Goal: Task Accomplishment & Management: Manage account settings

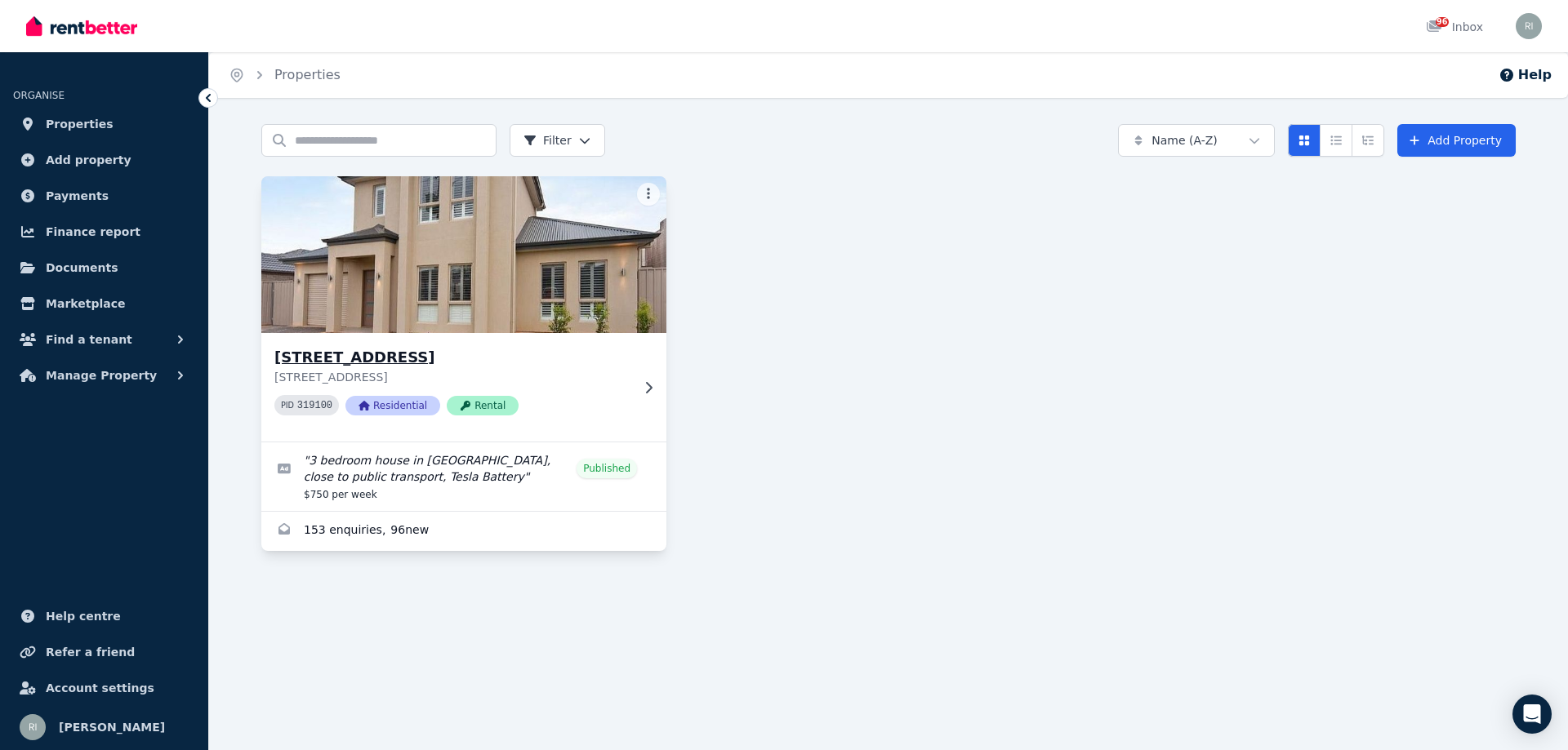
click at [657, 356] on div "[STREET_ADDRESS][GEOGRAPHIC_DATA][STREET_ADDRESS] 319100 Residential Rental" at bounding box center [463, 388] width 405 height 109
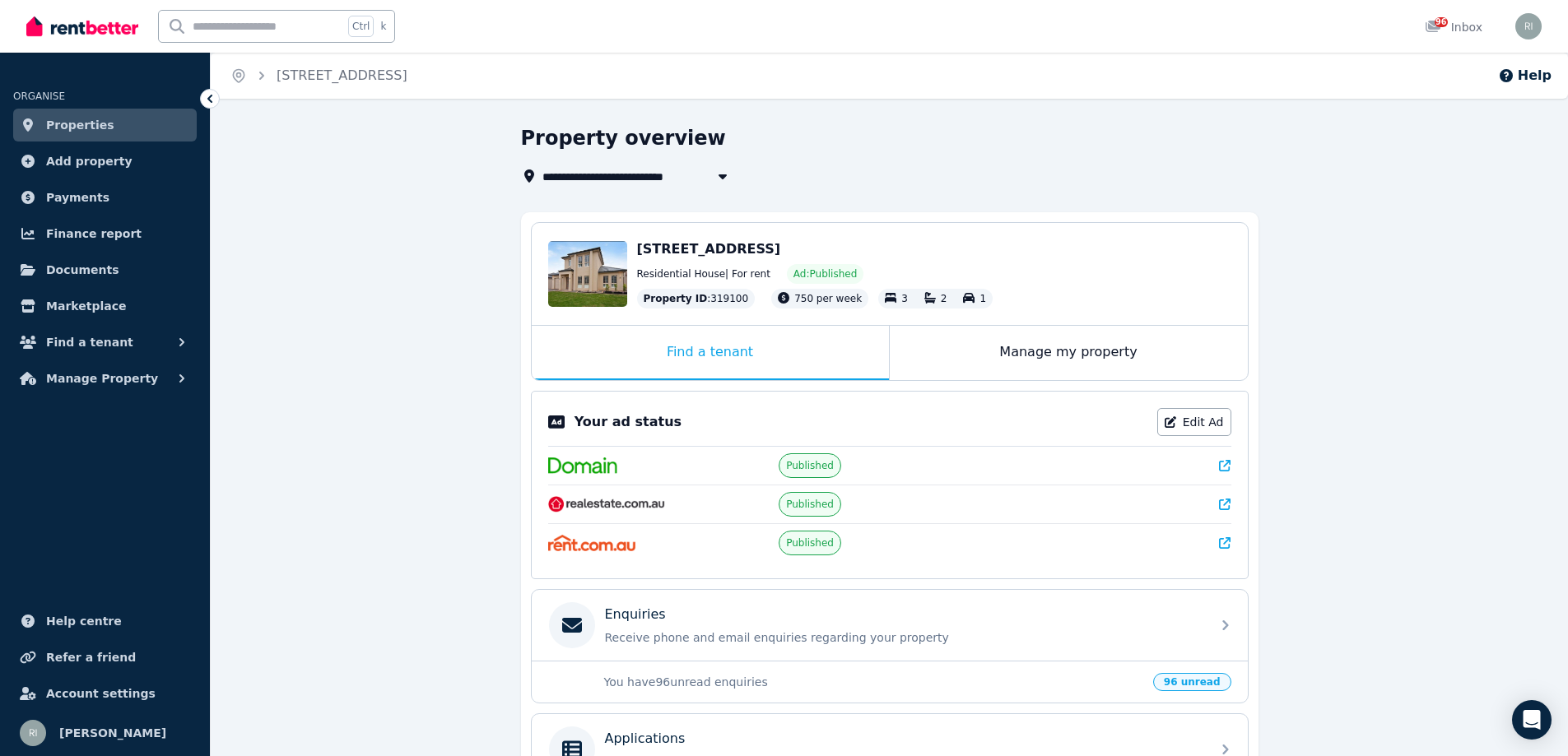
click at [116, 126] on link "Properties" at bounding box center [105, 125] width 184 height 33
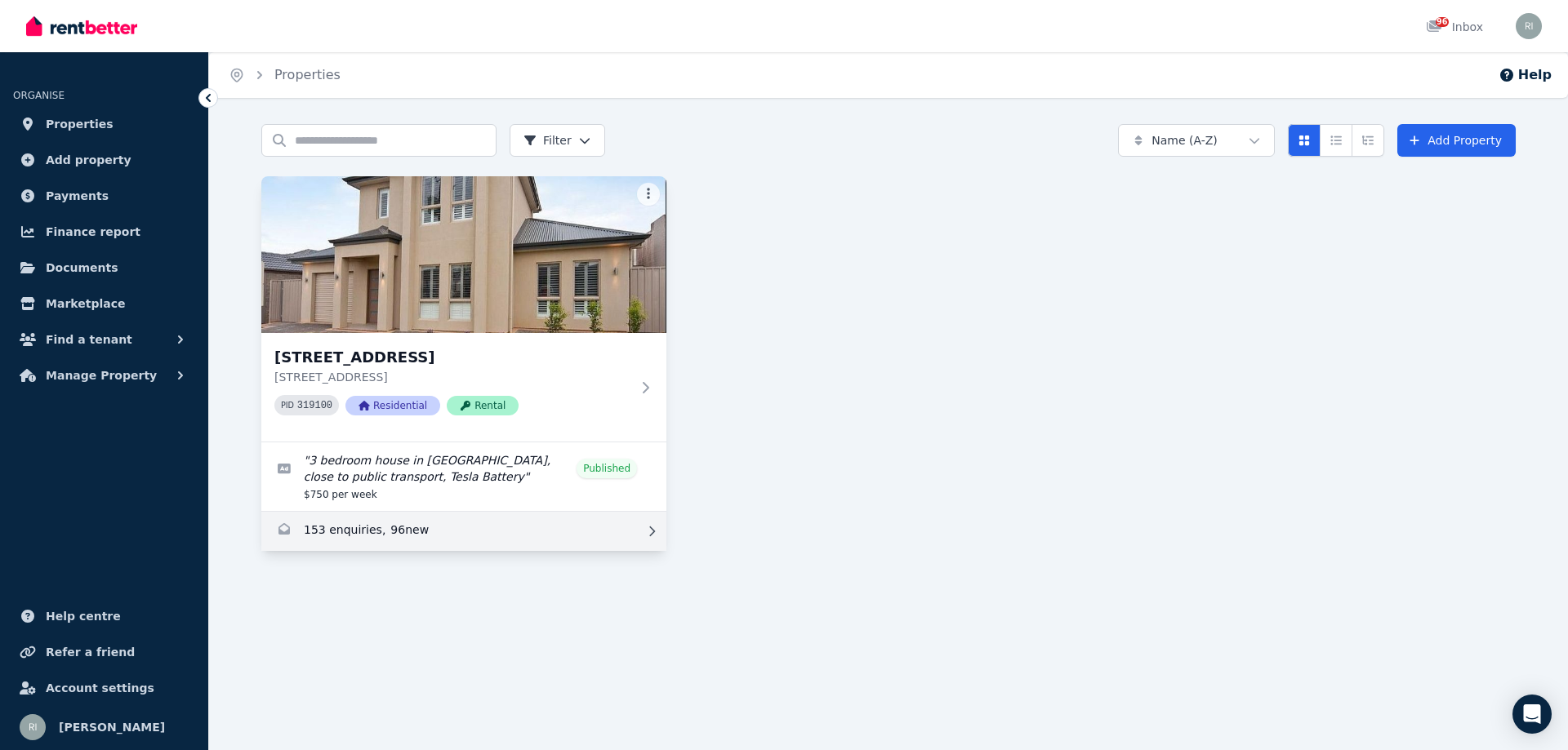
click at [371, 538] on link "Enquiries for 49 Dunorlan Road, Edwardstown" at bounding box center [463, 531] width 405 height 39
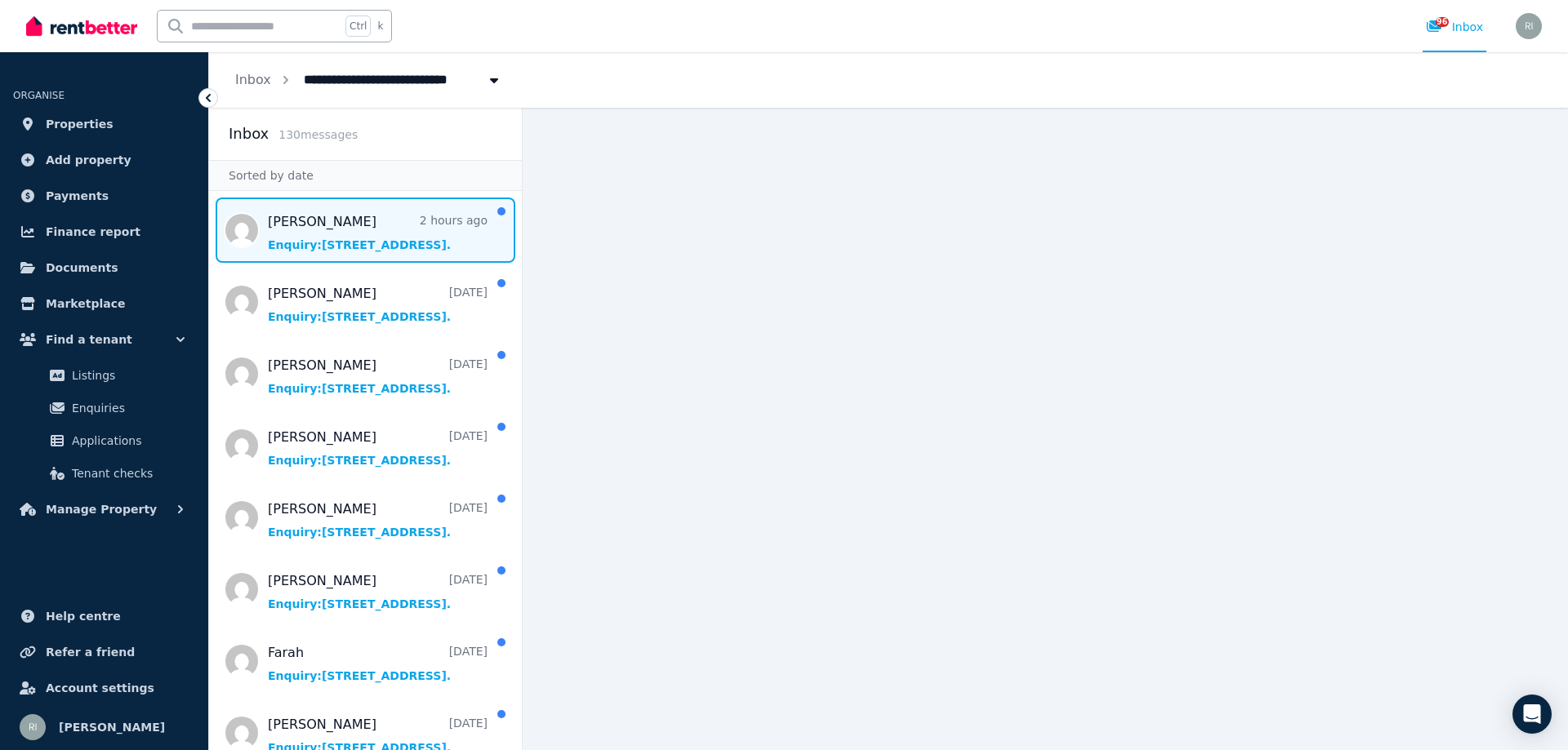
click at [392, 238] on span "Message list" at bounding box center [366, 231] width 313 height 66
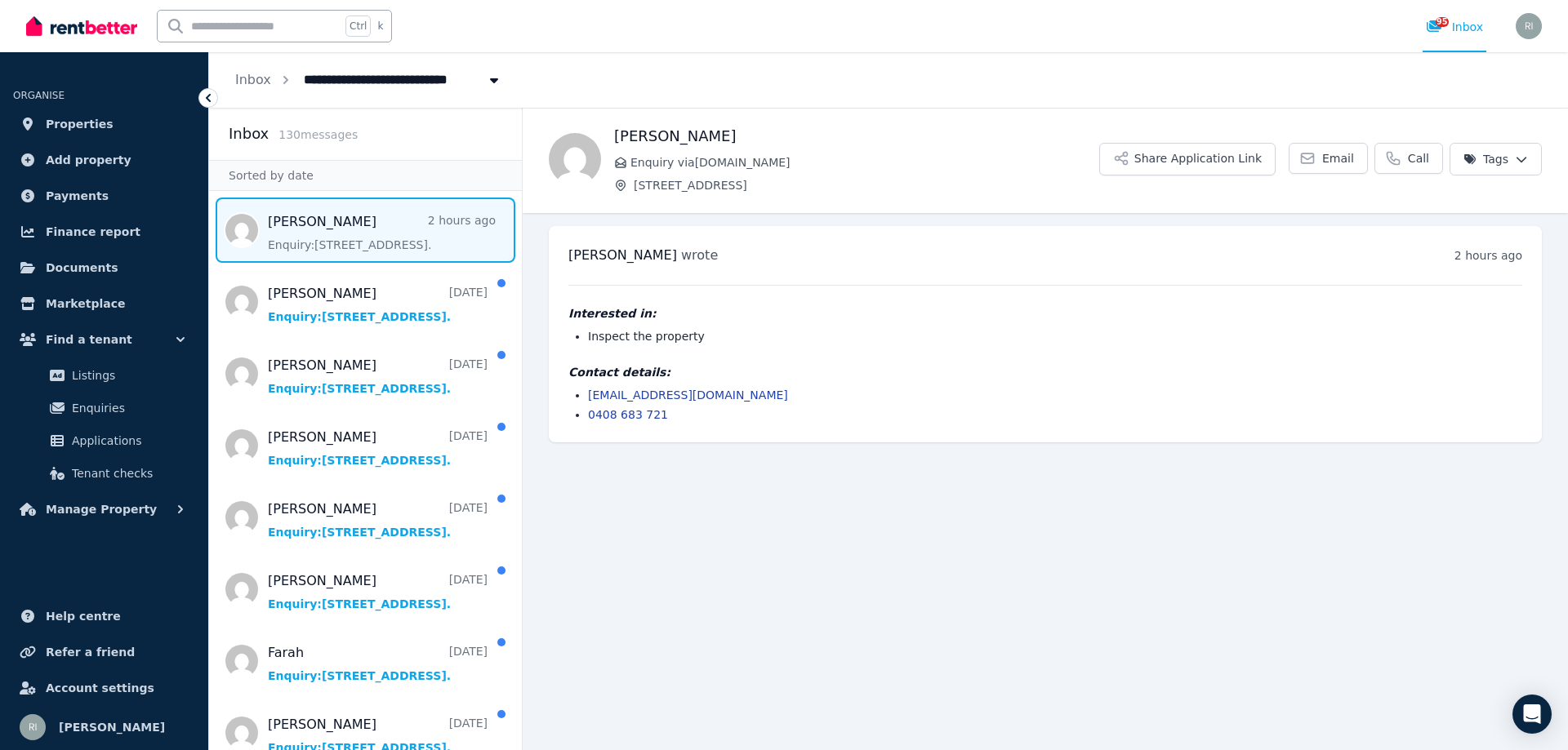
drag, startPoint x: 459, startPoint y: 224, endPoint x: 783, endPoint y: 578, distance: 479.9
click at [783, 578] on main "Back [PERSON_NAME] Enquiry via [DOMAIN_NAME] [STREET_ADDRESS] Application Link …" at bounding box center [1046, 429] width 1046 height 643
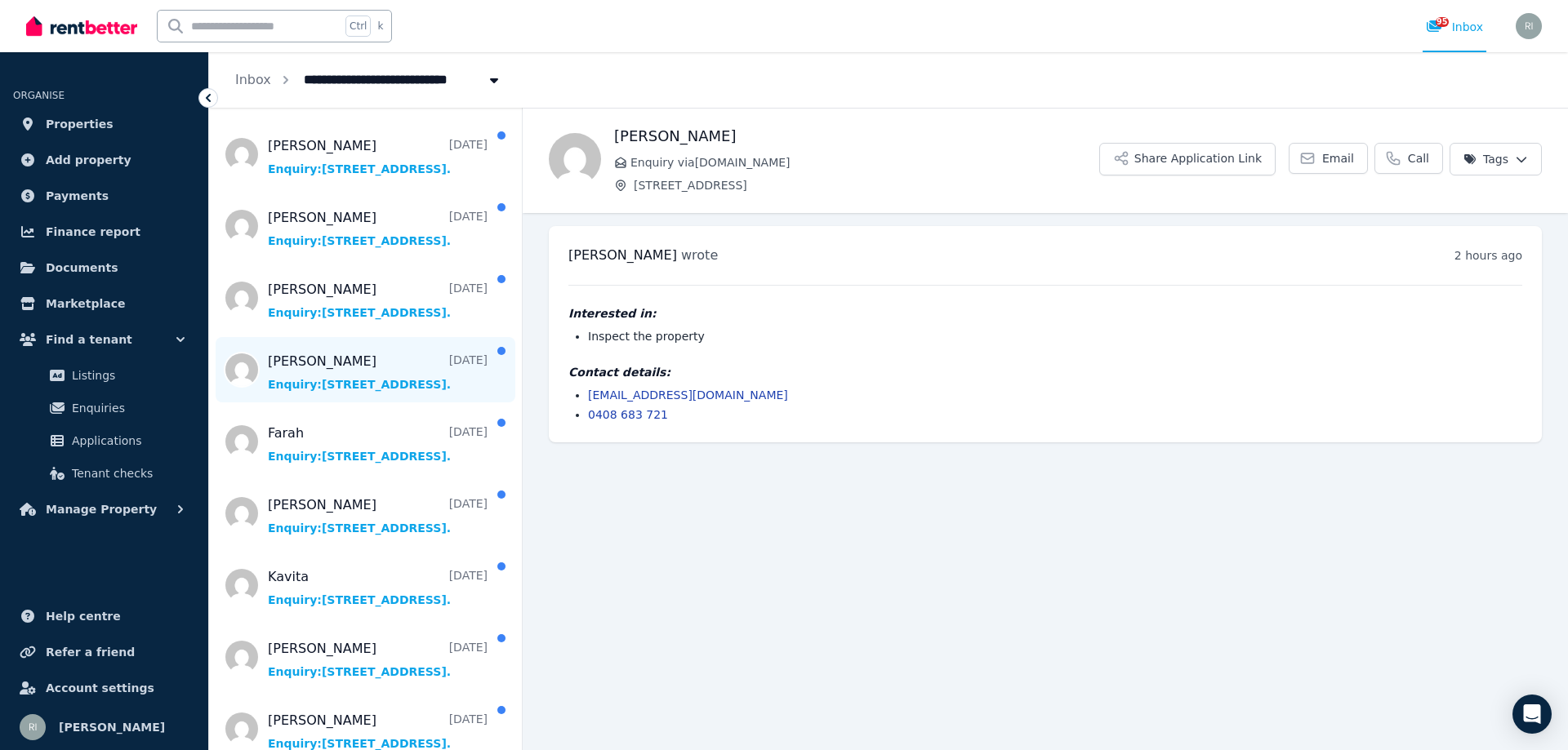
scroll to position [245, 0]
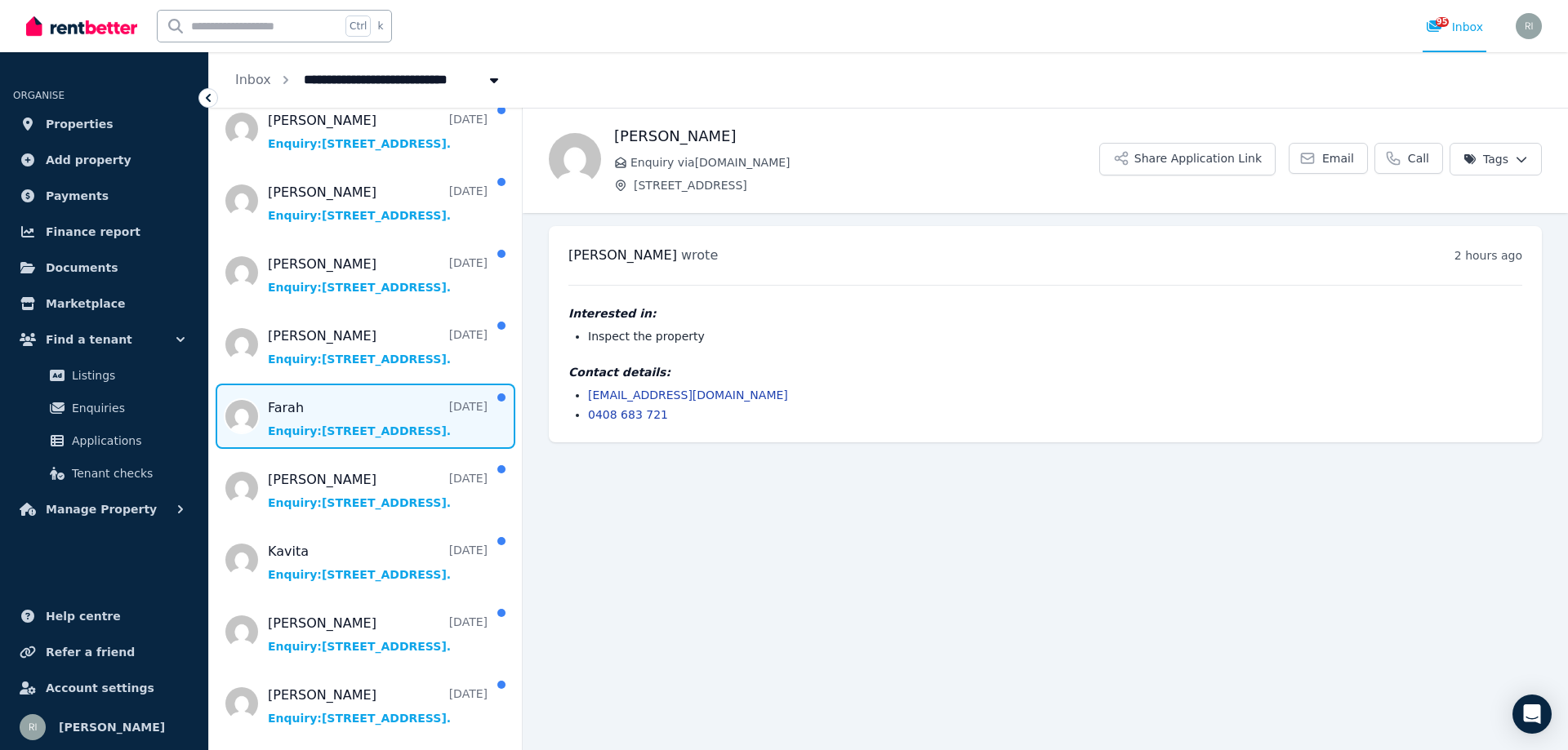
click at [348, 424] on span "Message list" at bounding box center [366, 416] width 313 height 66
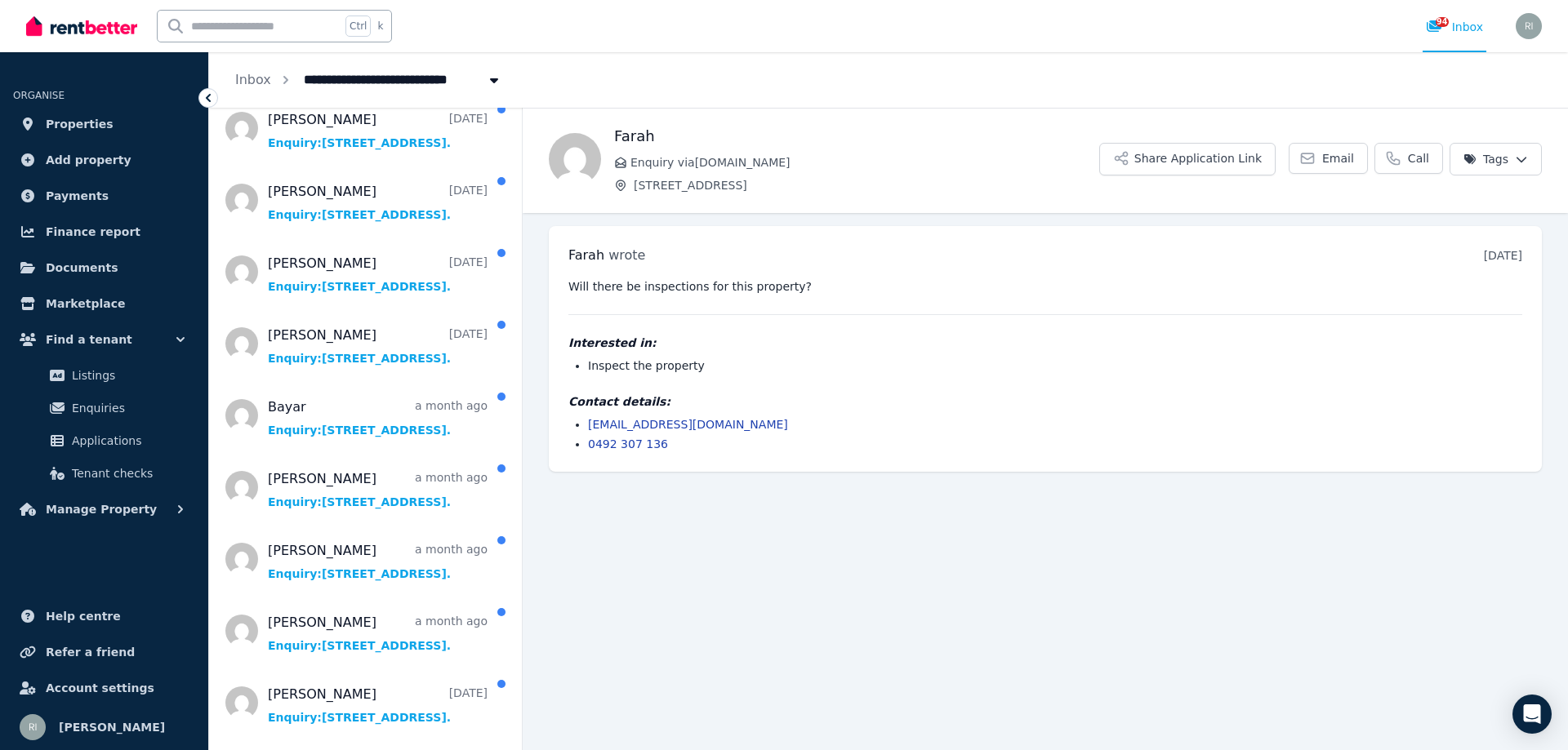
scroll to position [898, 0]
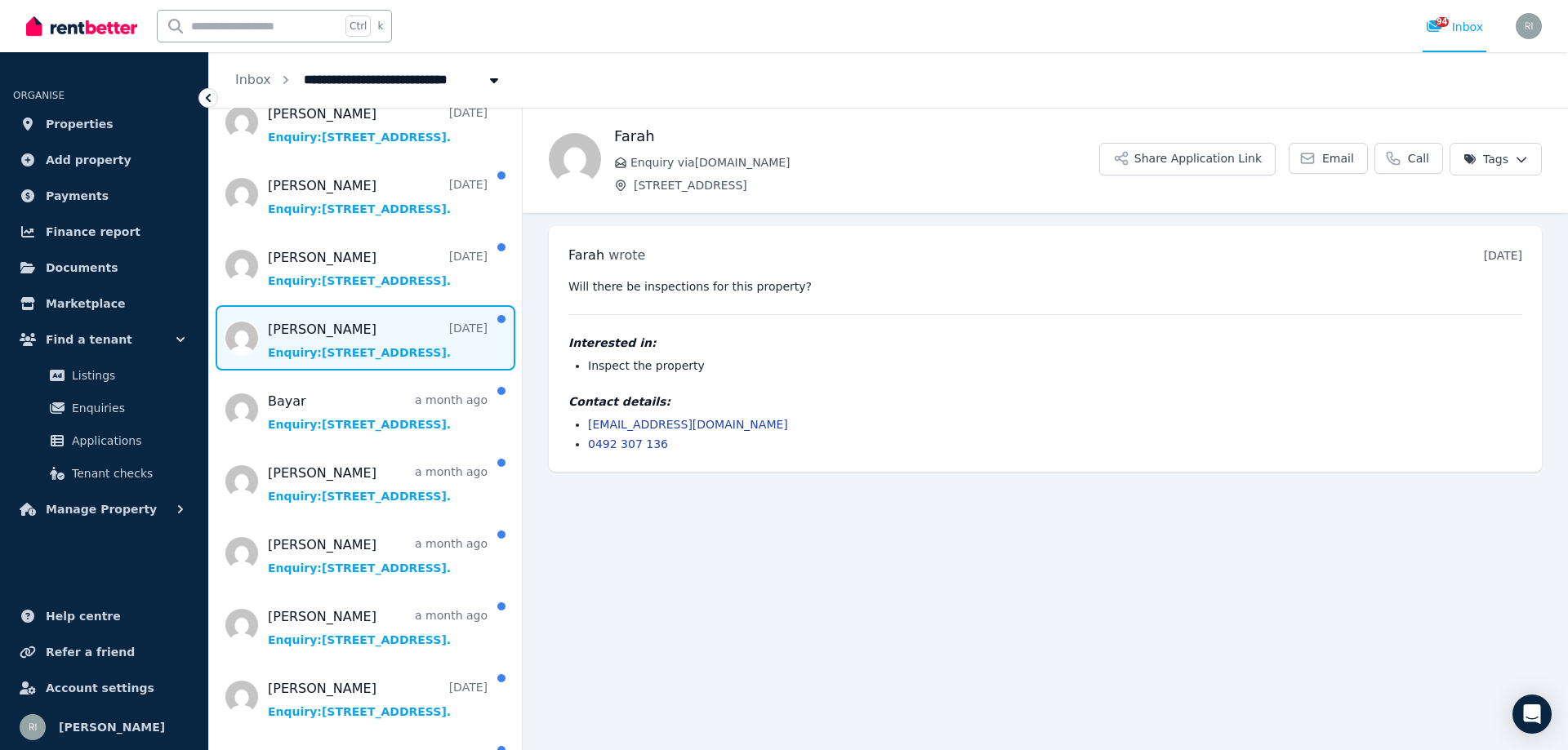
click at [354, 346] on span "Message list" at bounding box center [366, 338] width 313 height 66
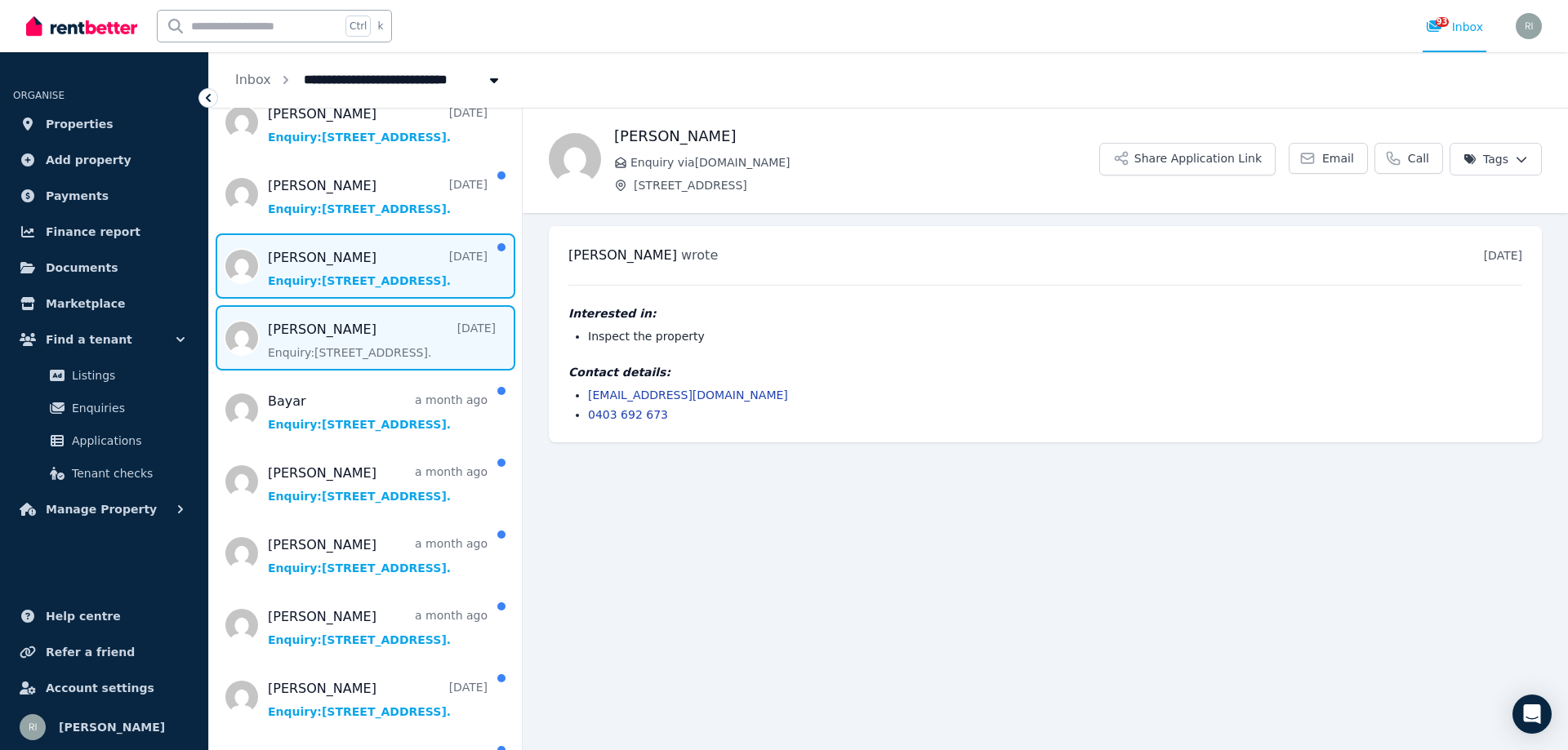
click at [353, 278] on span "Message list" at bounding box center [366, 266] width 313 height 66
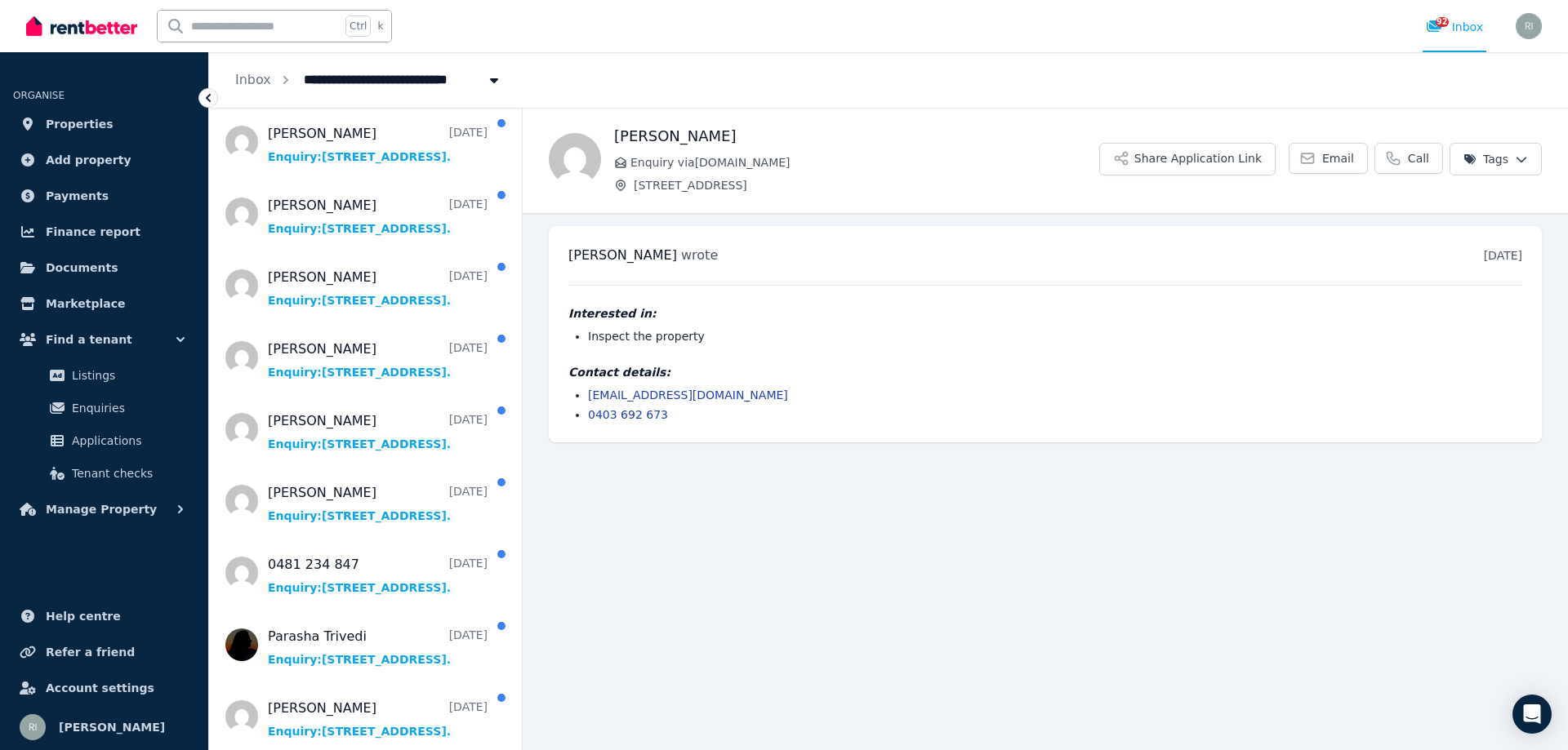
scroll to position [2613, 0]
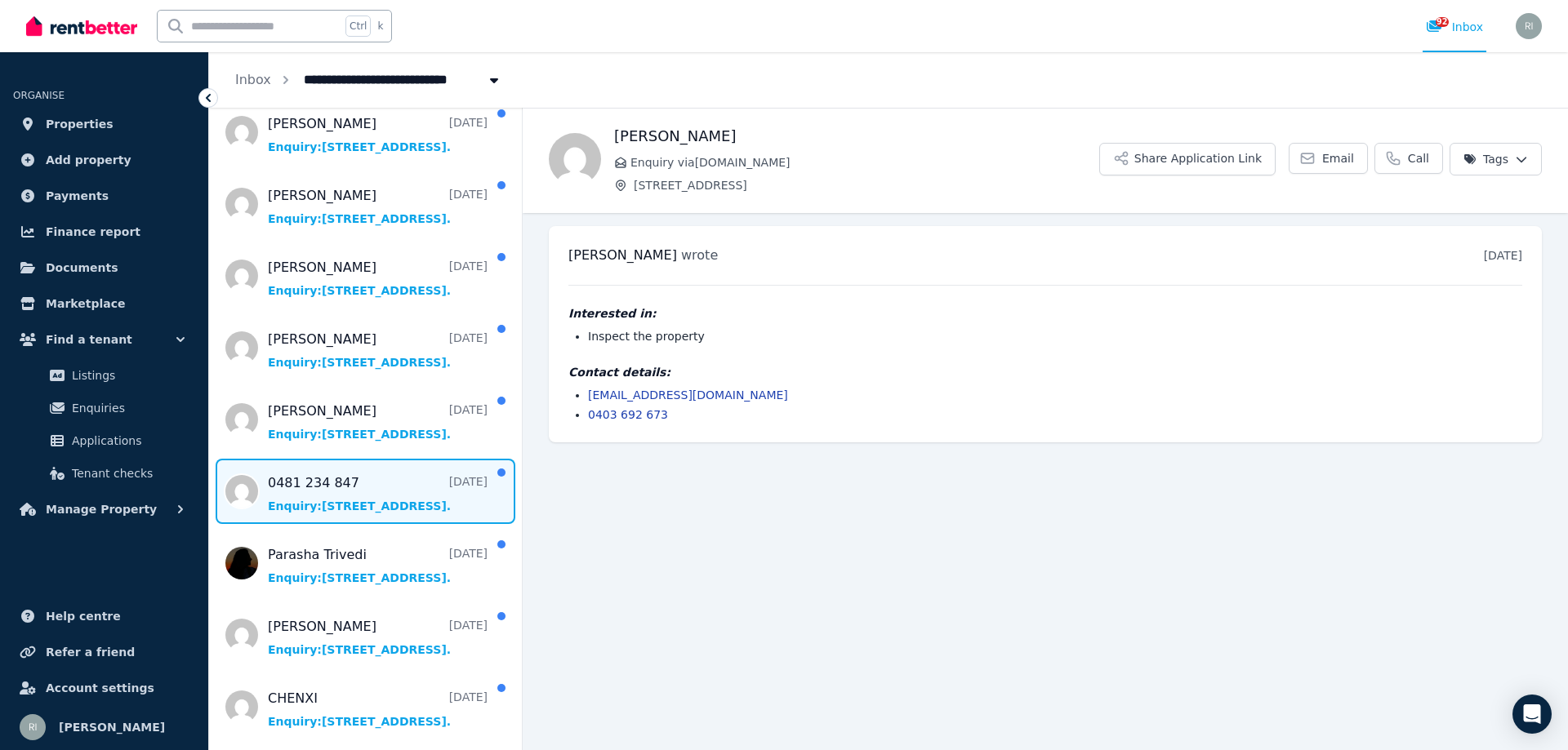
click at [348, 501] on span "Message list" at bounding box center [366, 492] width 313 height 66
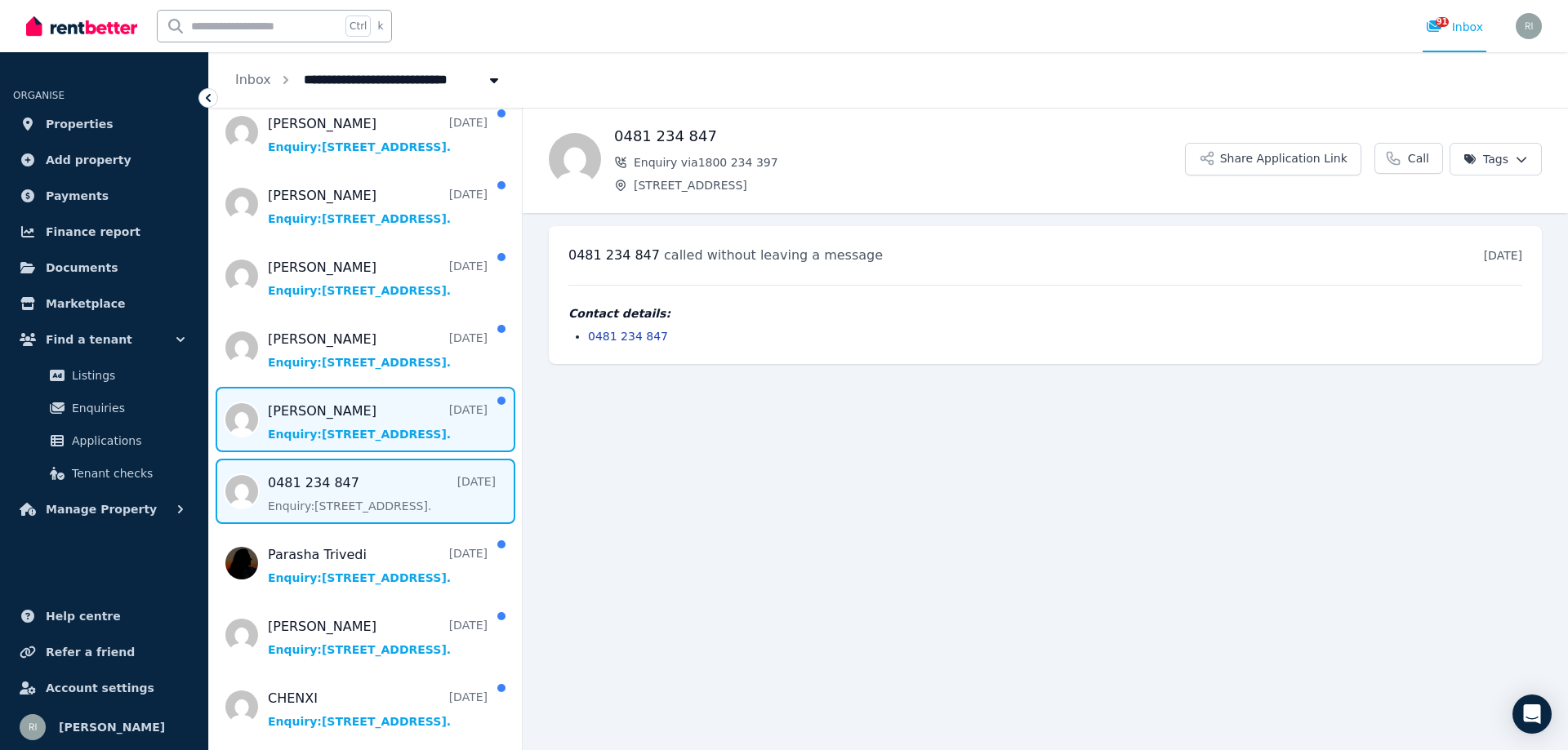
click at [335, 432] on span "Message list" at bounding box center [366, 420] width 313 height 66
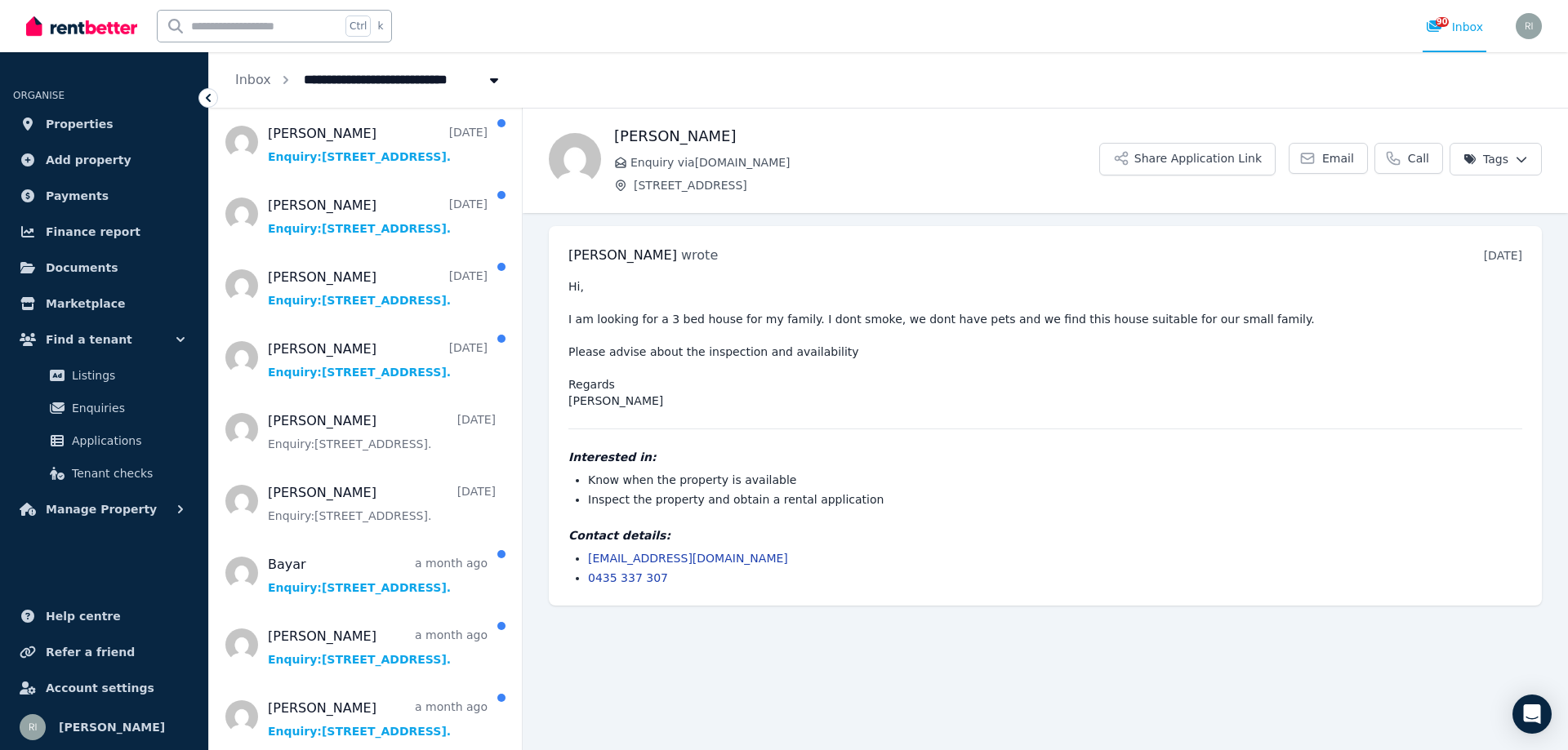
scroll to position [245, 0]
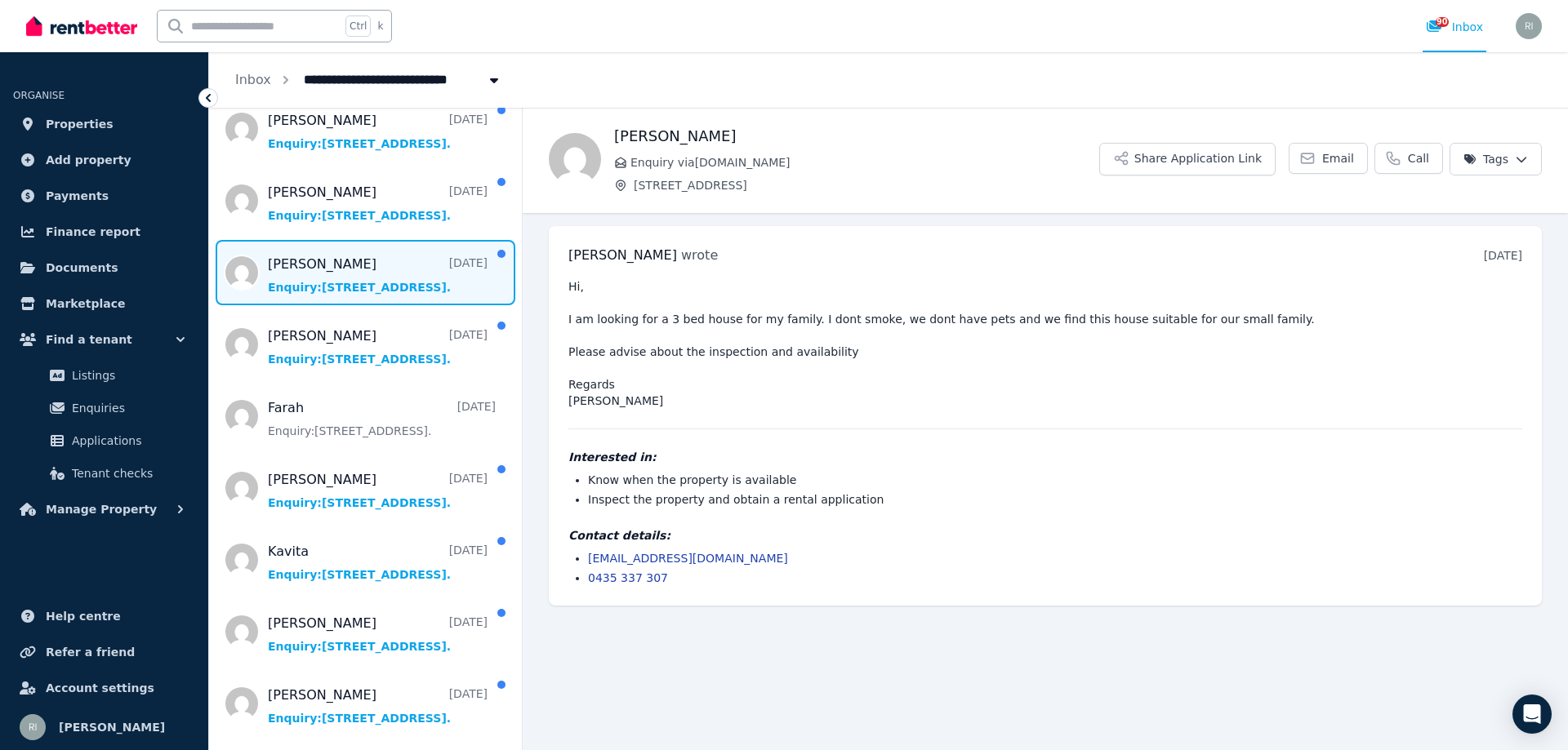
click at [334, 283] on span "Message list" at bounding box center [366, 273] width 313 height 66
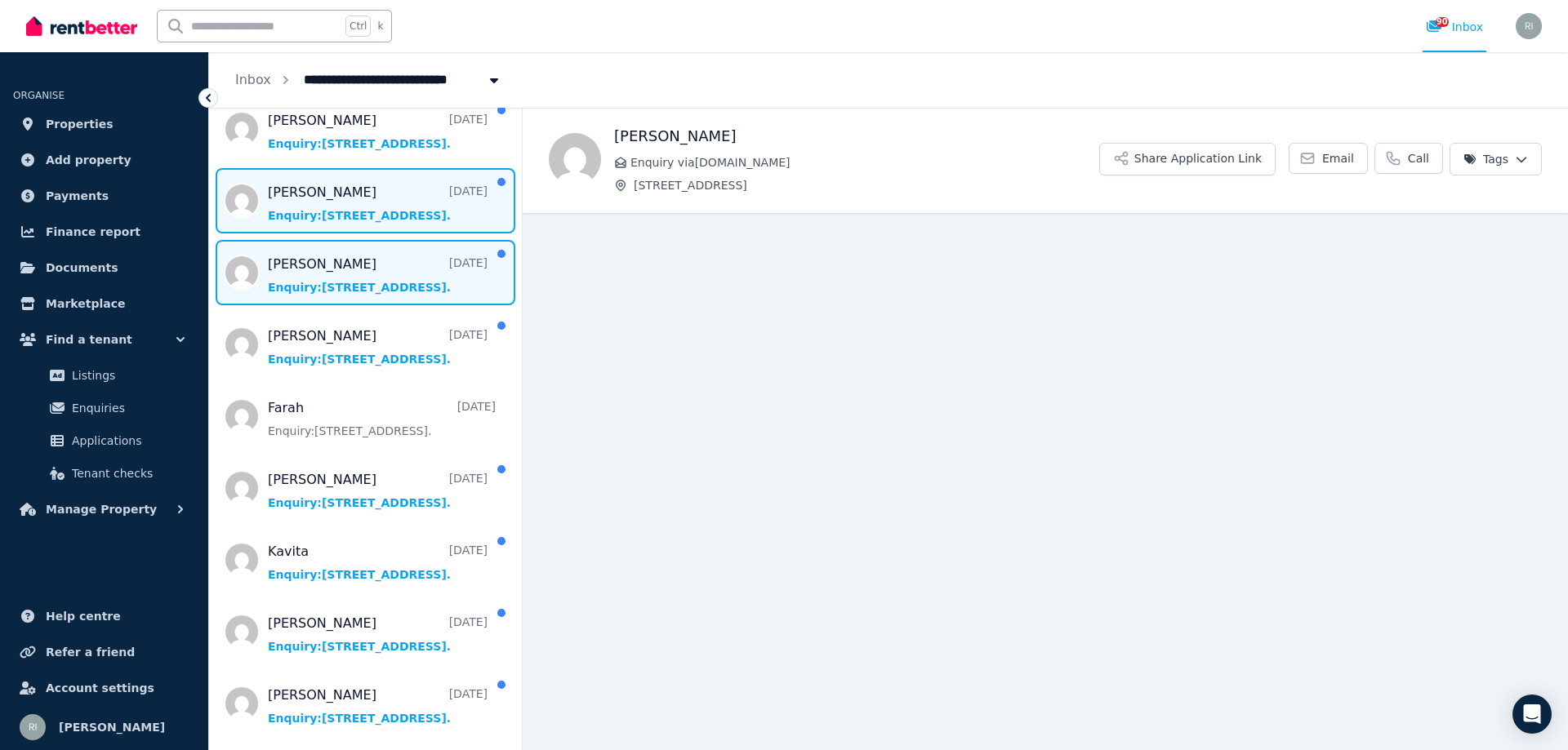
click at [352, 213] on span "Message list" at bounding box center [366, 201] width 313 height 66
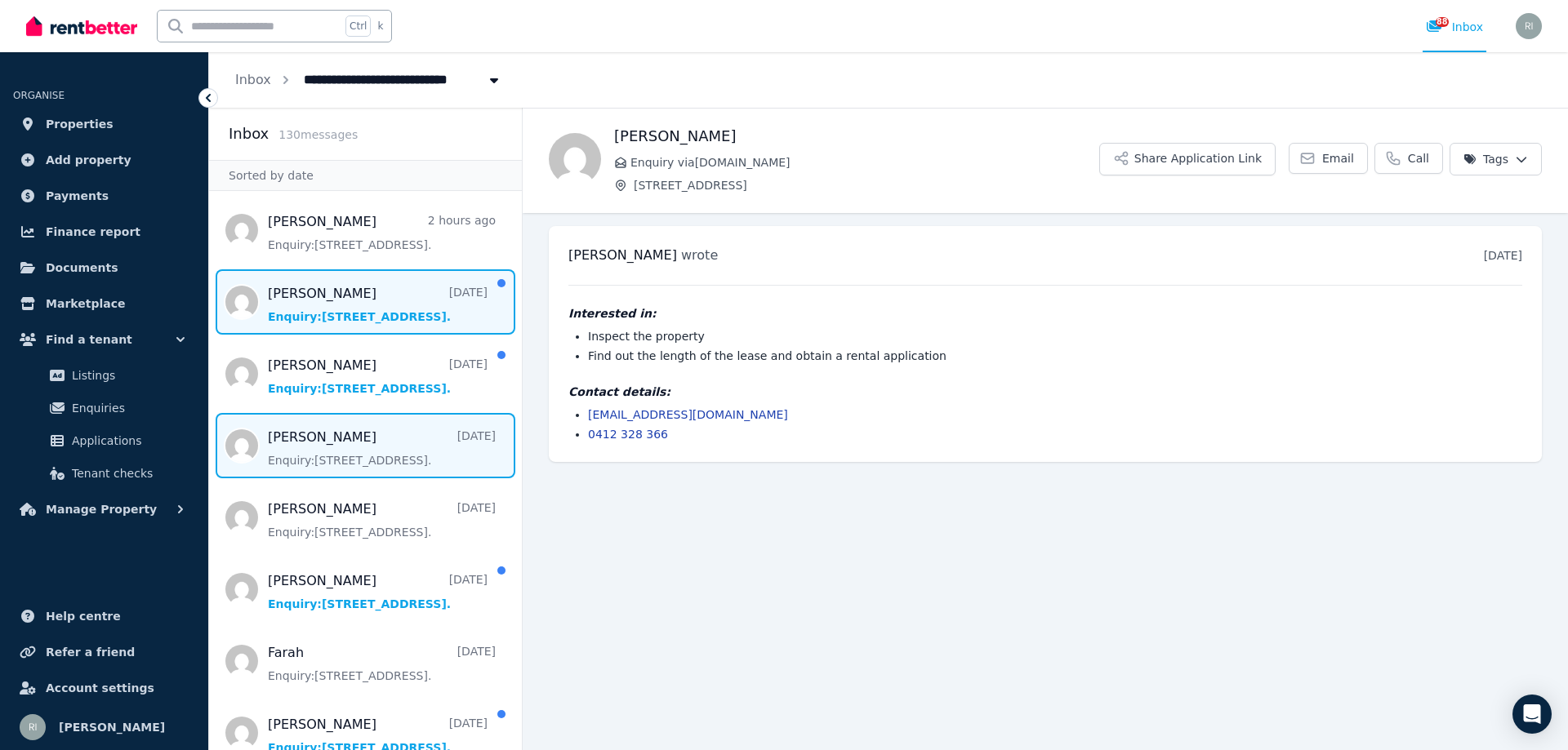
click at [356, 299] on span "Message list" at bounding box center [366, 302] width 313 height 66
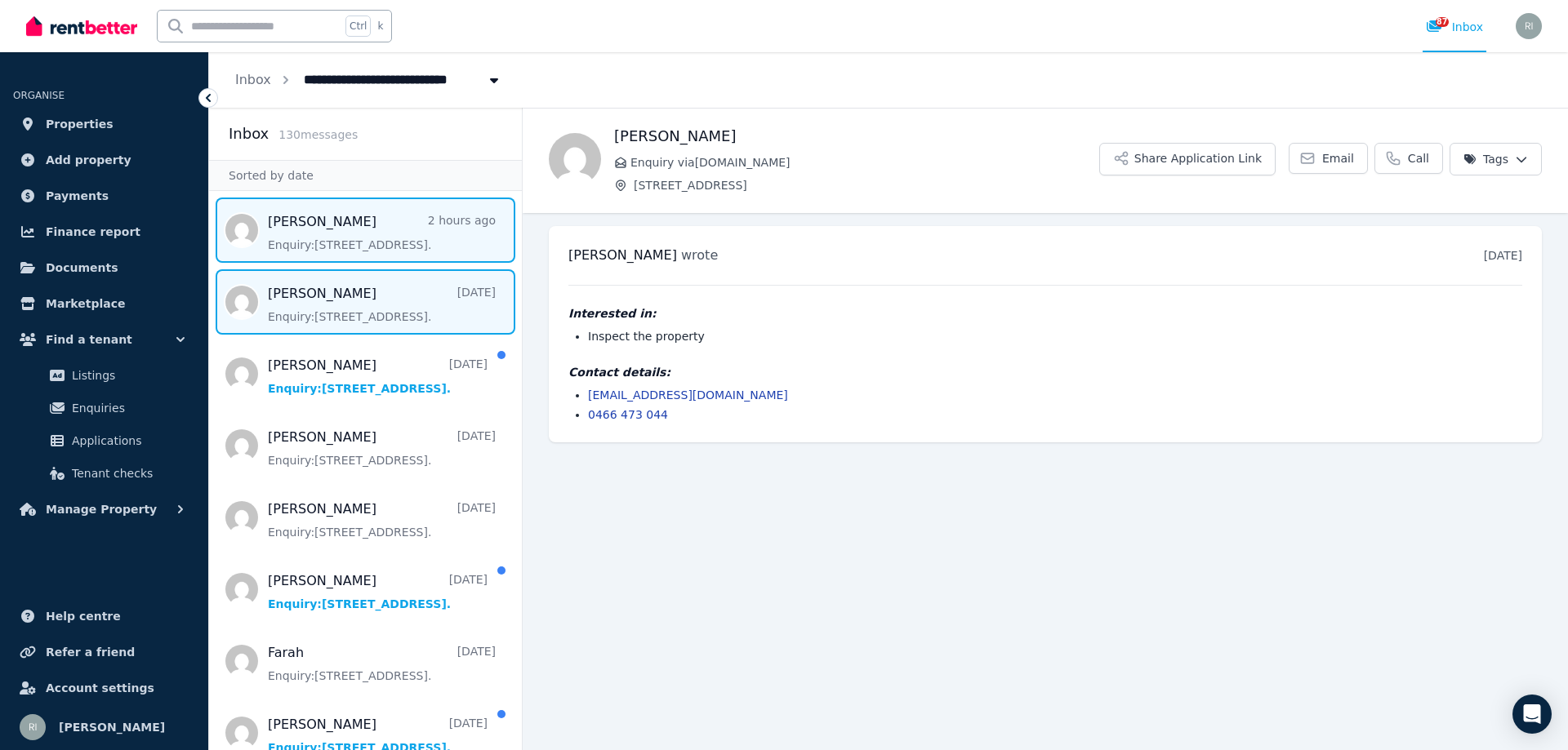
click at [376, 238] on span "Message list" at bounding box center [366, 231] width 313 height 66
